Goal: Information Seeking & Learning: Learn about a topic

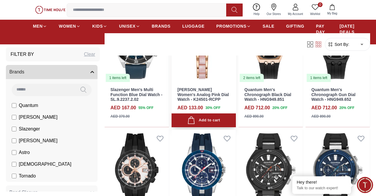
scroll to position [641, 0]
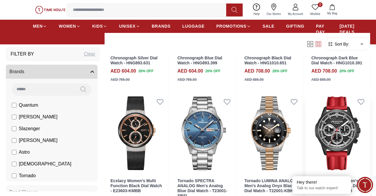
scroll to position [793, 0]
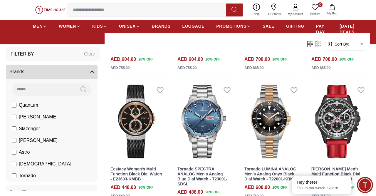
click at [364, 11] on div "0 Wishlist My Bag Help Our Stores My Account 0 Wishlist My Bag" at bounding box center [188, 10] width 376 height 20
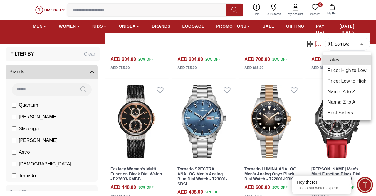
click at [363, 44] on body "100% Genuine products with International Warranty Shop From [GEOGRAPHIC_DATA] |…" at bounding box center [188, 86] width 376 height 1759
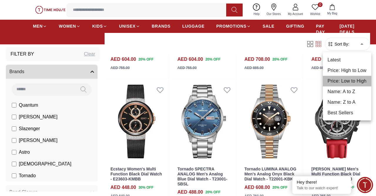
click at [349, 83] on li "Price: Low to High" at bounding box center [346, 81] width 48 height 11
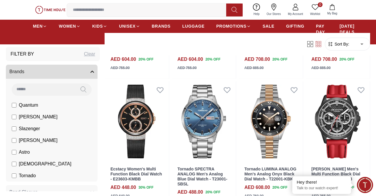
type input "*"
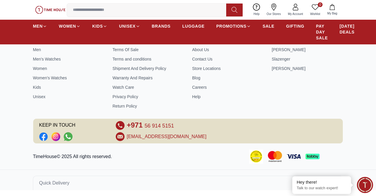
scroll to position [377, 0]
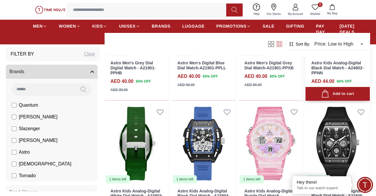
scroll to position [641, 0]
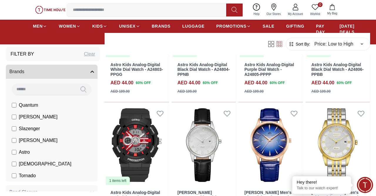
scroll to position [763, 0]
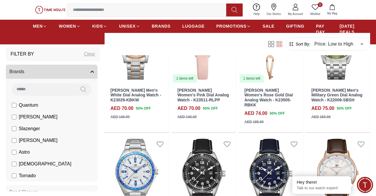
scroll to position [1770, 0]
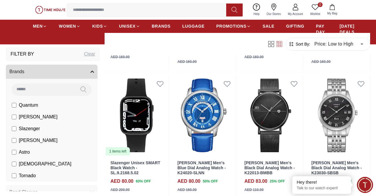
scroll to position [2380, 0]
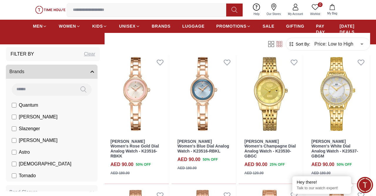
scroll to position [3082, 0]
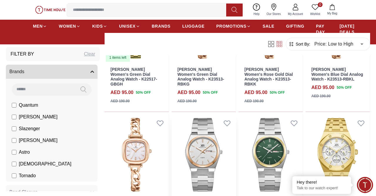
scroll to position [3662, 0]
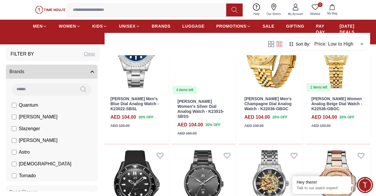
scroll to position [4303, 0]
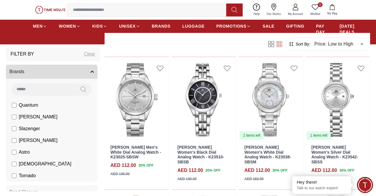
scroll to position [4944, 0]
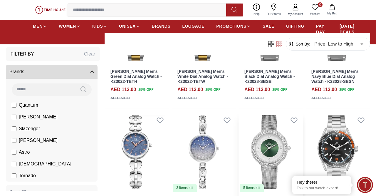
scroll to position [5279, 0]
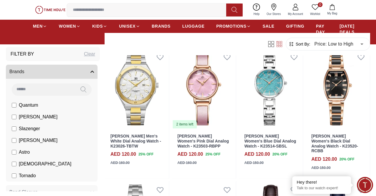
scroll to position [6164, 0]
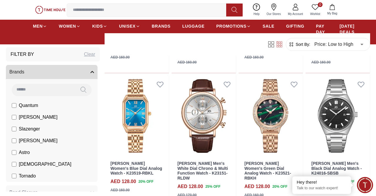
scroll to position [7420, 0]
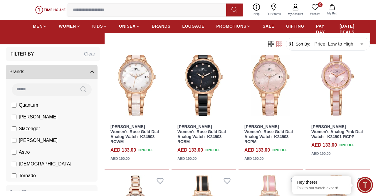
scroll to position [8019, 0]
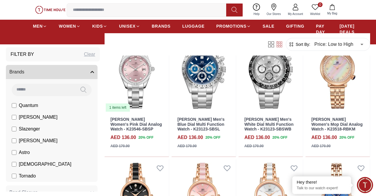
scroll to position [8636, 0]
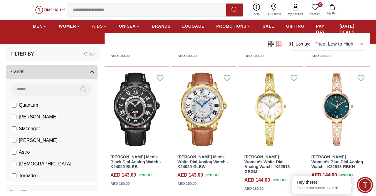
scroll to position [9255, 0]
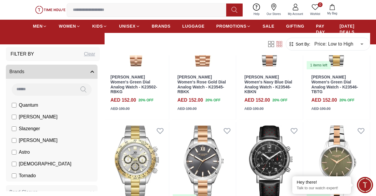
scroll to position [9863, 0]
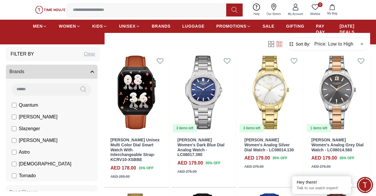
scroll to position [10482, 0]
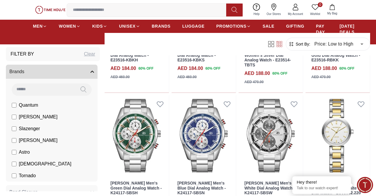
scroll to position [11098, 0]
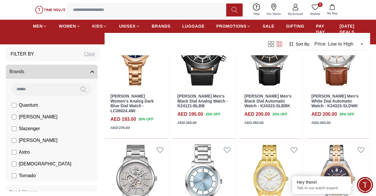
scroll to position [11714, 0]
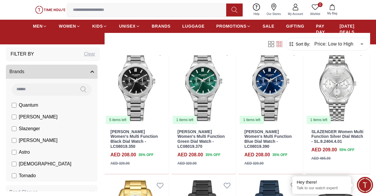
scroll to position [12394, 0]
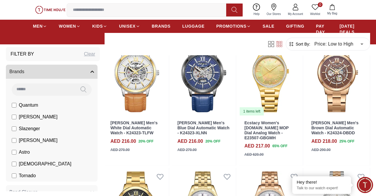
scroll to position [12725, 0]
